Goal: Transaction & Acquisition: Register for event/course

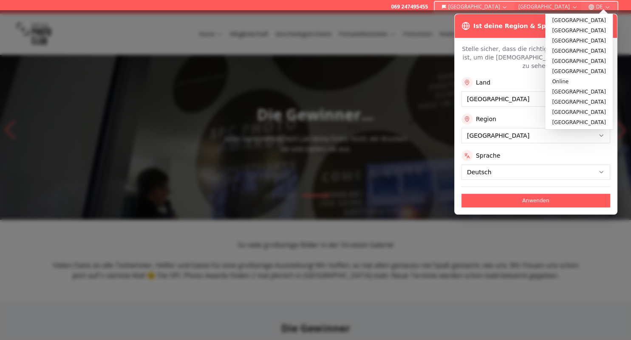
click at [559, 7] on button "[GEOGRAPHIC_DATA]" at bounding box center [547, 7] width 67 height 10
click at [523, 194] on button "Anwenden" at bounding box center [535, 201] width 149 height 14
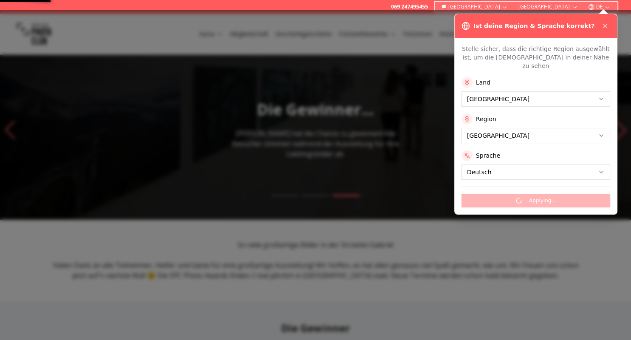
click at [523, 190] on div "Applying..." at bounding box center [535, 196] width 149 height 21
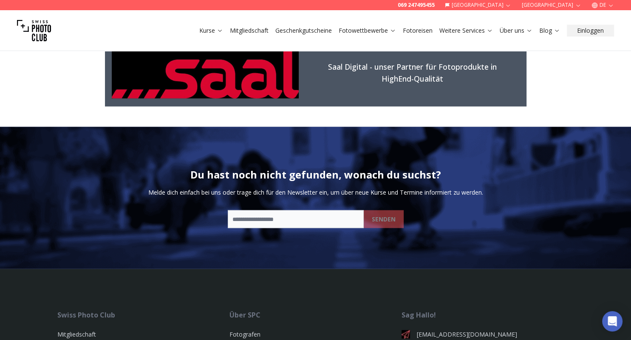
scroll to position [1715, 0]
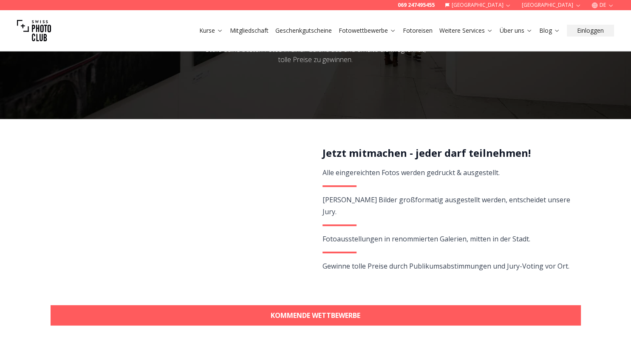
scroll to position [275, 0]
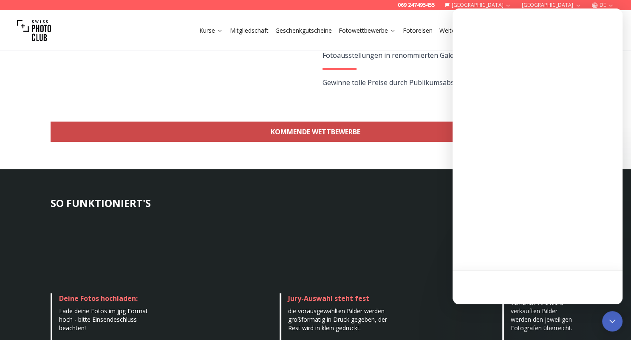
click at [345, 130] on link "KOMMENDE WETTBEWERBE" at bounding box center [316, 131] width 530 height 20
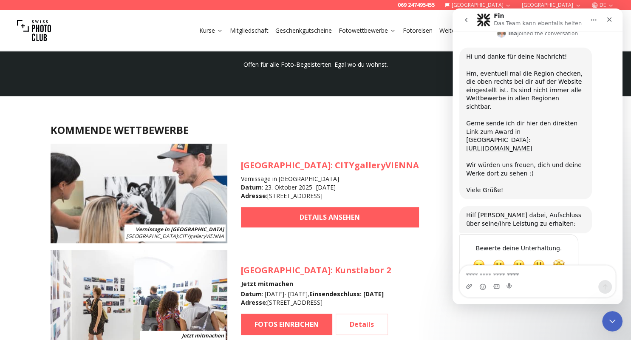
scroll to position [711, 0]
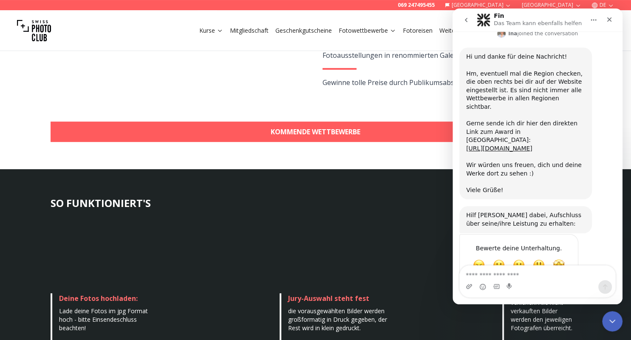
scroll to position [275, 0]
click at [609, 18] on icon "Schließen" at bounding box center [609, 19] width 7 height 7
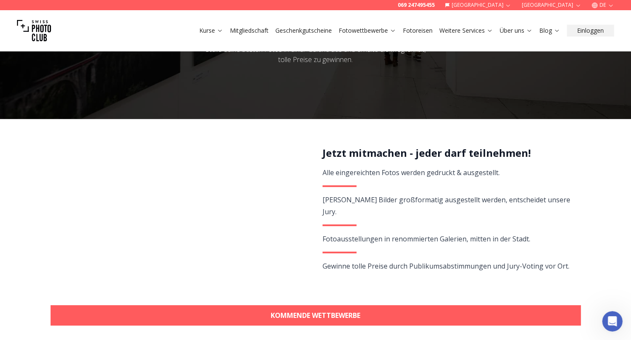
scroll to position [0, 0]
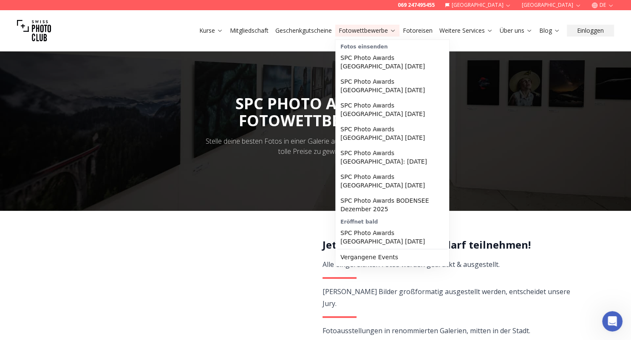
click at [381, 26] on link "Fotowettbewerbe" at bounding box center [366, 30] width 57 height 8
click at [379, 29] on link "Fotowettbewerbe" at bounding box center [366, 30] width 57 height 8
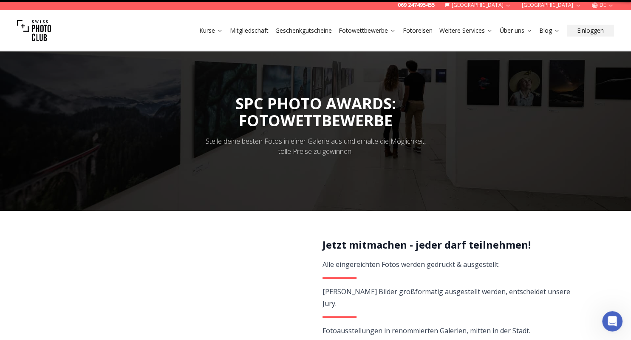
click at [379, 29] on link "Fotowettbewerbe" at bounding box center [366, 30] width 57 height 8
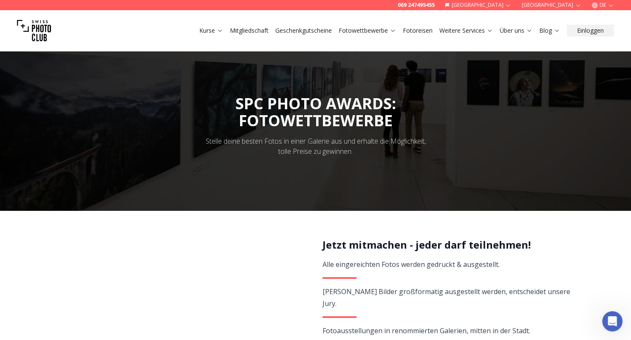
click at [379, 29] on link "Fotowettbewerbe" at bounding box center [366, 30] width 57 height 8
click at [394, 29] on icon at bounding box center [392, 30] width 6 height 6
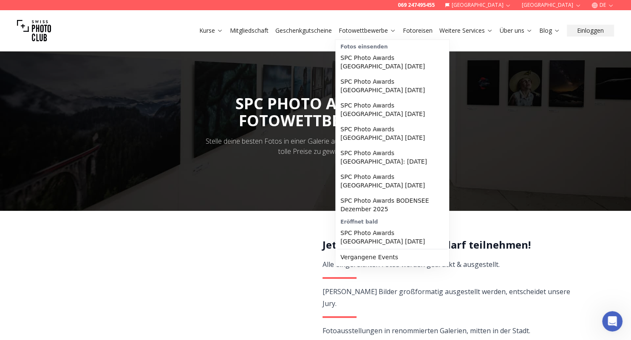
click at [390, 27] on icon at bounding box center [392, 30] width 6 height 6
click at [398, 110] on link "SPC Photo Awards STUTTGART November 2025" at bounding box center [392, 110] width 110 height 24
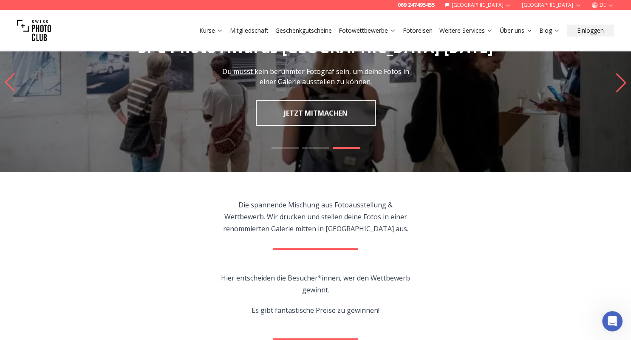
scroll to position [46, 0]
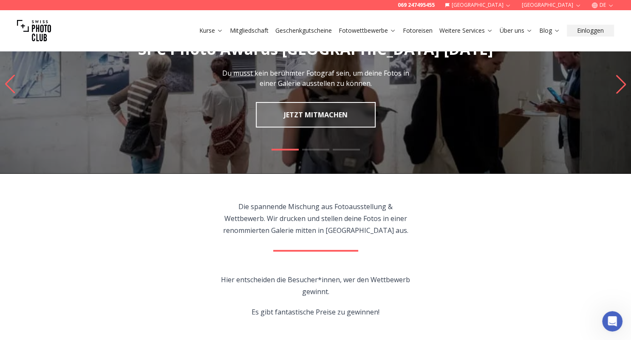
click at [0, 0] on slot "SPC Photo Awards STUTTGART November 2025 Du musst kein berühmter Fotograf sein,…" at bounding box center [0, 0] width 0 height 0
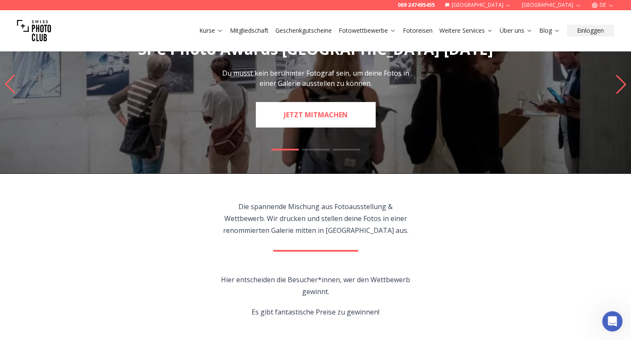
click at [308, 117] on link "JETZT MITMACHEN" at bounding box center [316, 114] width 120 height 25
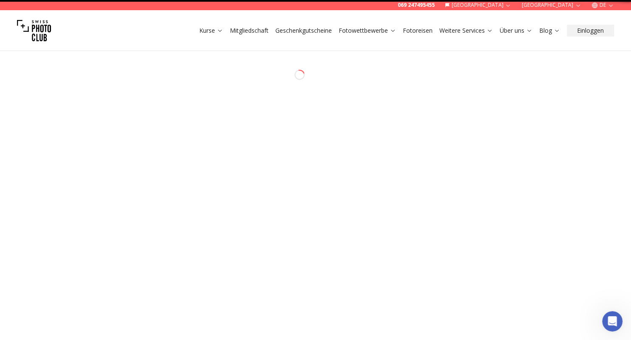
select select "*******"
